Goal: Find specific page/section: Find specific page/section

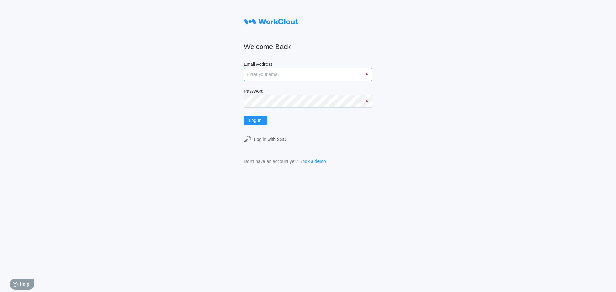
click at [253, 75] on input "Email Address" at bounding box center [308, 74] width 128 height 13
click at [253, 122] on span "Log In" at bounding box center [255, 120] width 13 height 4
click at [325, 74] on input "[EMAIL_ADDRESS][DOMAIN_NAME]" at bounding box center [308, 74] width 128 height 13
click at [254, 120] on span "Log In" at bounding box center [255, 120] width 13 height 4
click at [364, 102] on div at bounding box center [367, 102] width 10 height 2
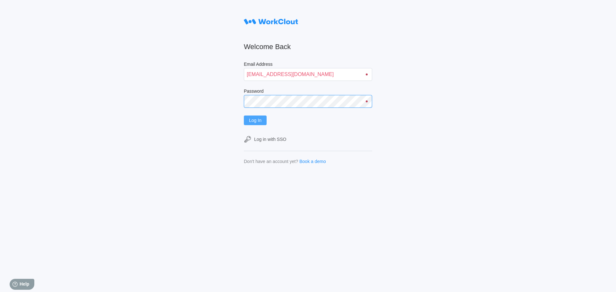
click at [244, 116] on button "Log In" at bounding box center [255, 121] width 23 height 10
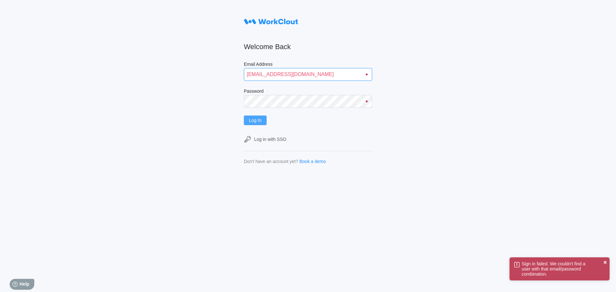
click at [254, 74] on input "Shossiny@mailinator.com" at bounding box center [308, 74] width 128 height 13
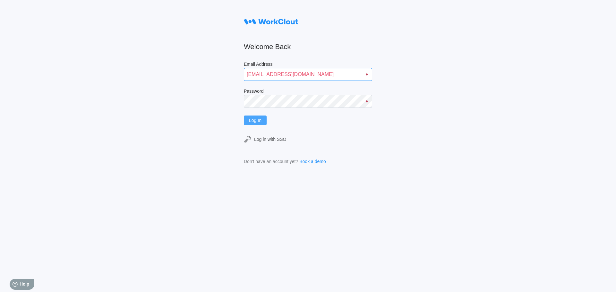
click at [250, 78] on input "Shossiny@mailinator.com" at bounding box center [308, 74] width 128 height 13
click at [252, 119] on span "Log In" at bounding box center [255, 120] width 13 height 4
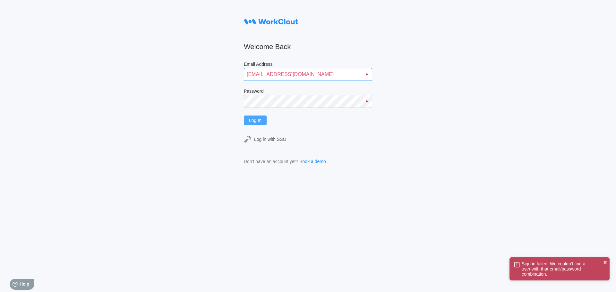
click at [319, 79] on input "[EMAIL_ADDRESS][DOMAIN_NAME]" at bounding box center [308, 74] width 128 height 13
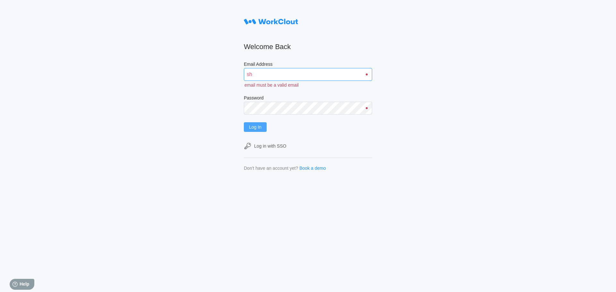
type input "s"
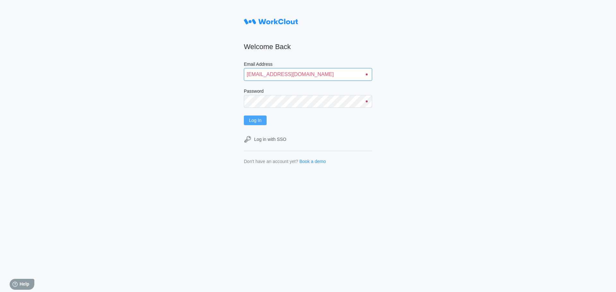
type input "anguyen@maiinator.com"
click at [244, 116] on button "Log In" at bounding box center [255, 121] width 23 height 10
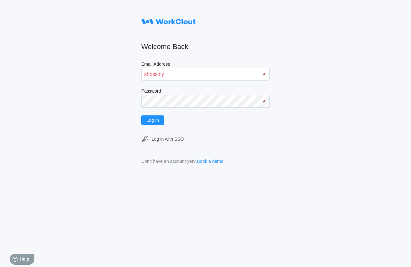
type input "shossiny"
click at [153, 76] on input "Email Address" at bounding box center [205, 74] width 128 height 13
click at [141, 116] on button "Log In" at bounding box center [152, 121] width 23 height 10
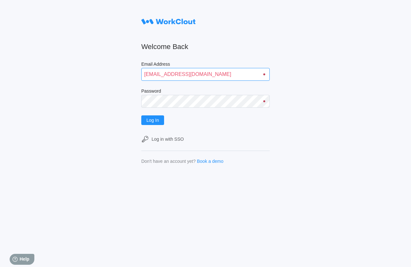
drag, startPoint x: 166, startPoint y: 74, endPoint x: 126, endPoint y: 72, distance: 40.5
click at [141, 72] on input "shossiny@mailinator.com" at bounding box center [205, 74] width 128 height 13
type input "anguyen@mailinator.com"
click at [141, 116] on button "Log In" at bounding box center [152, 121] width 23 height 10
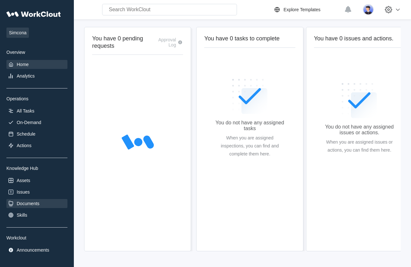
click at [24, 203] on div "Documents" at bounding box center [28, 203] width 23 height 5
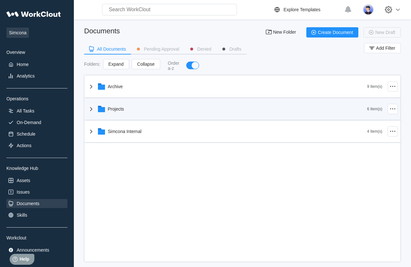
click at [111, 115] on div "Projects" at bounding box center [227, 109] width 280 height 17
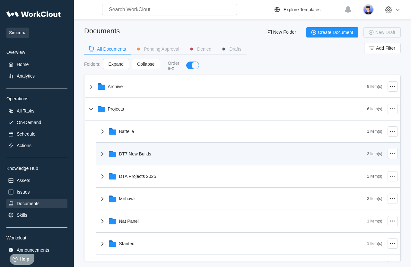
click at [128, 155] on div "DT7 New Builds" at bounding box center [135, 154] width 32 height 5
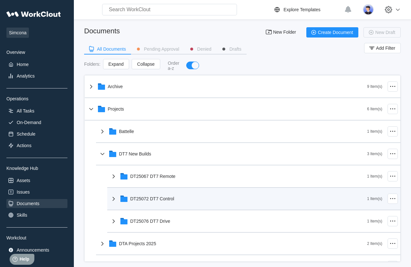
click at [145, 199] on div "DT25072 DT7 Control" at bounding box center [152, 199] width 44 height 5
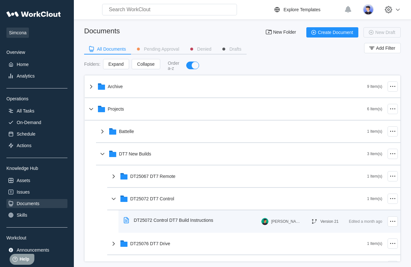
click at [155, 226] on div "DT25072 Control DT7 Build Instructions" at bounding box center [169, 220] width 97 height 15
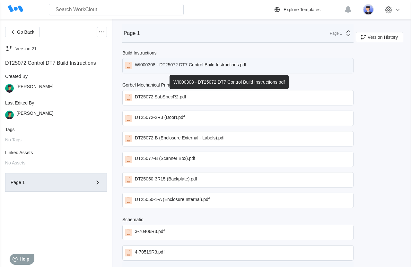
click at [176, 66] on div "WI000308 - DT25072 DT7 Control Build Instructions.pdf" at bounding box center [190, 65] width 111 height 7
